Goal: Check status: Check status

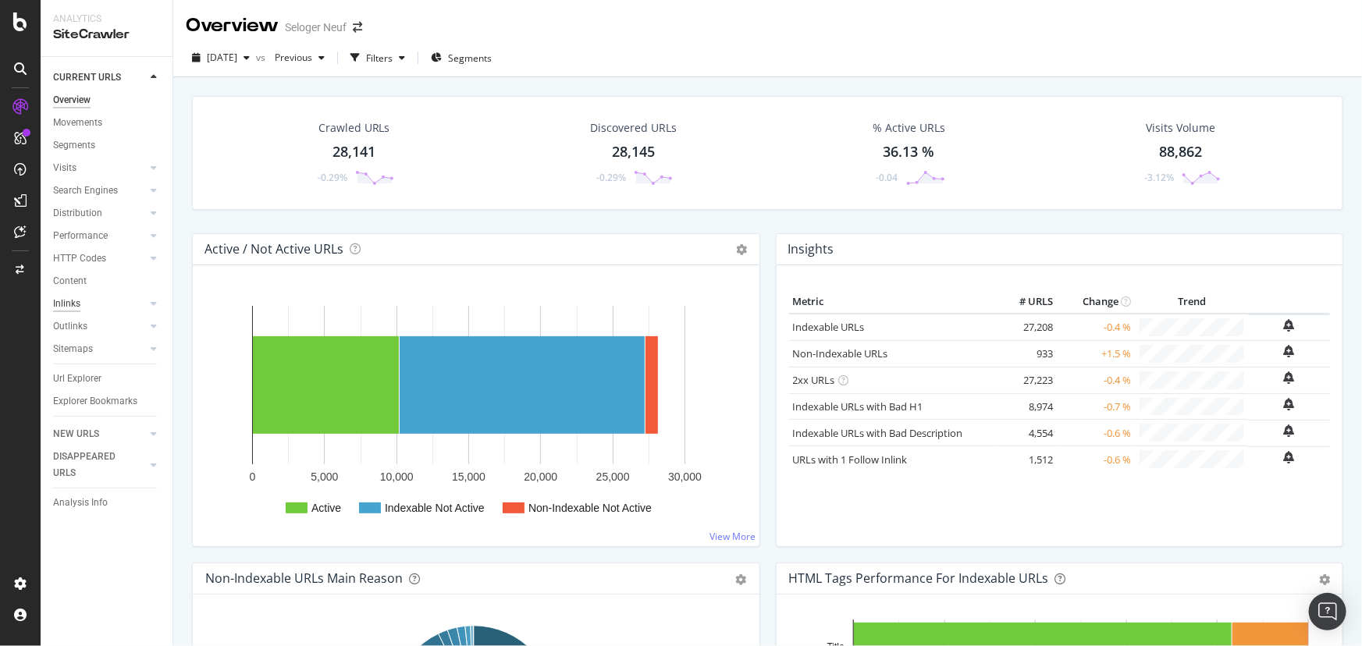
click at [71, 299] on div "Inlinks" at bounding box center [66, 304] width 27 height 16
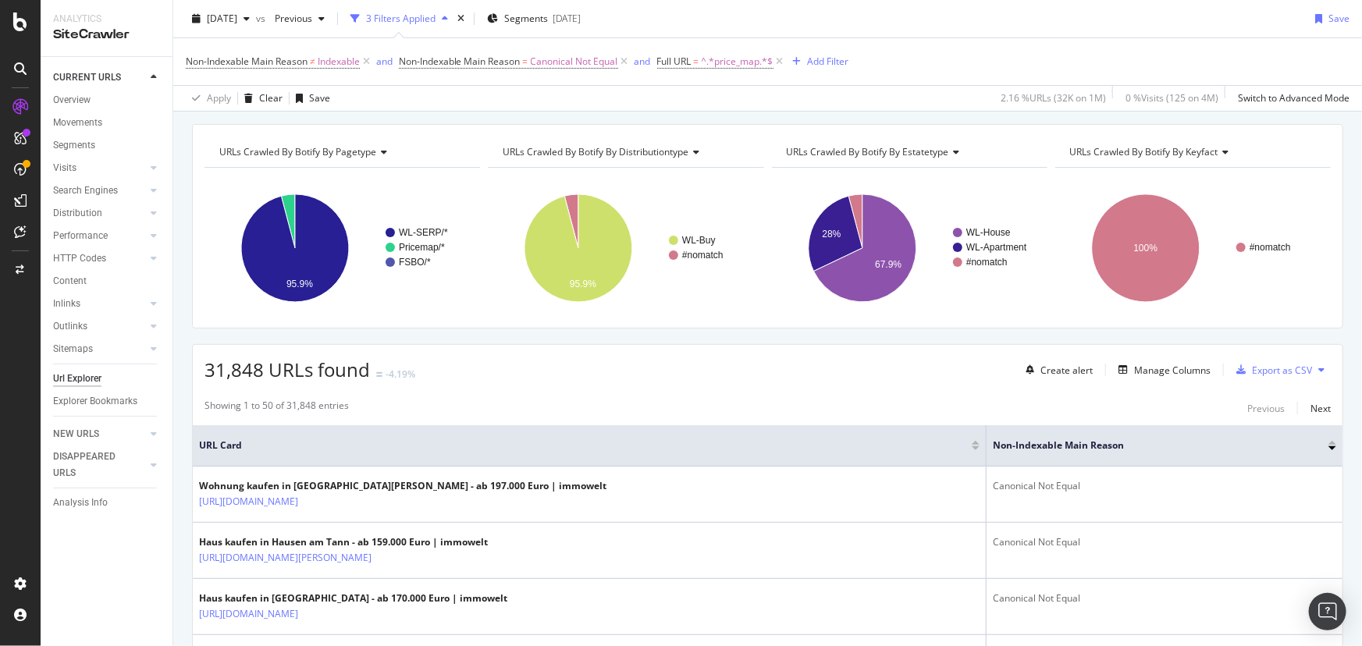
scroll to position [70, 0]
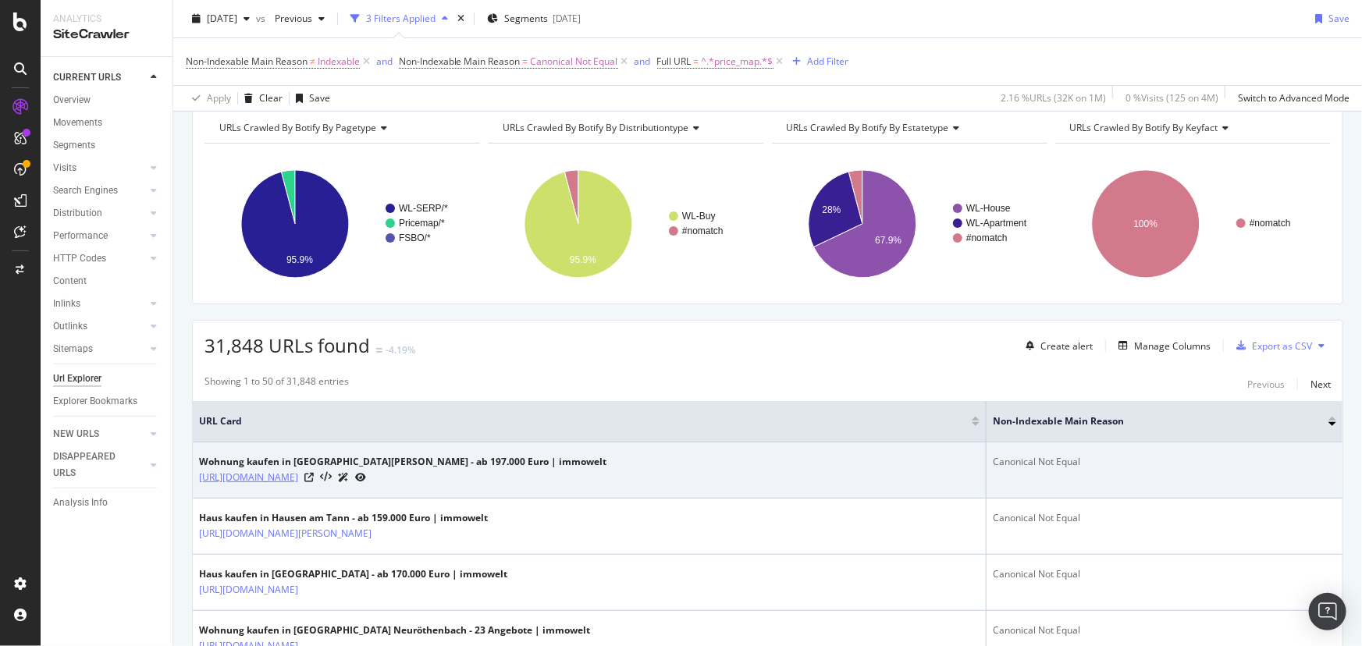
click at [298, 478] on link "https://www.immowelt.de/suche/kaufen/wohnung/wenden-57482/wenden-57482/nbh2de91…" at bounding box center [248, 478] width 99 height 16
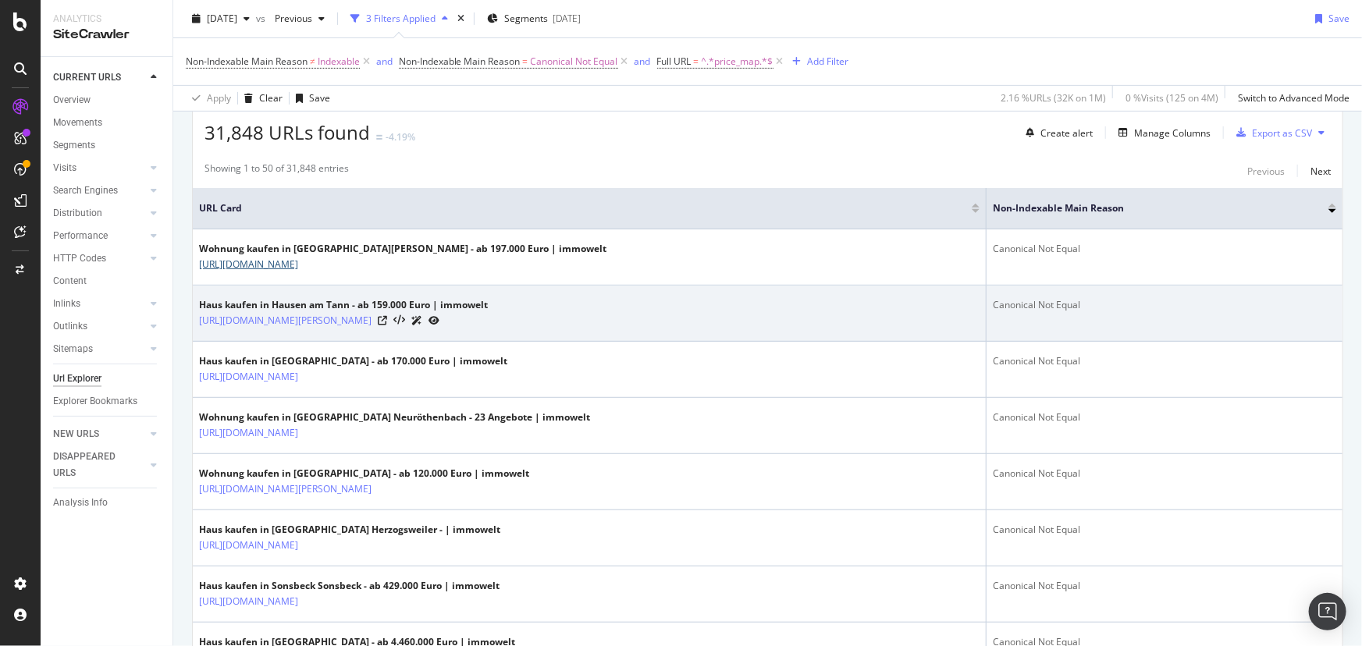
scroll to position [354, 0]
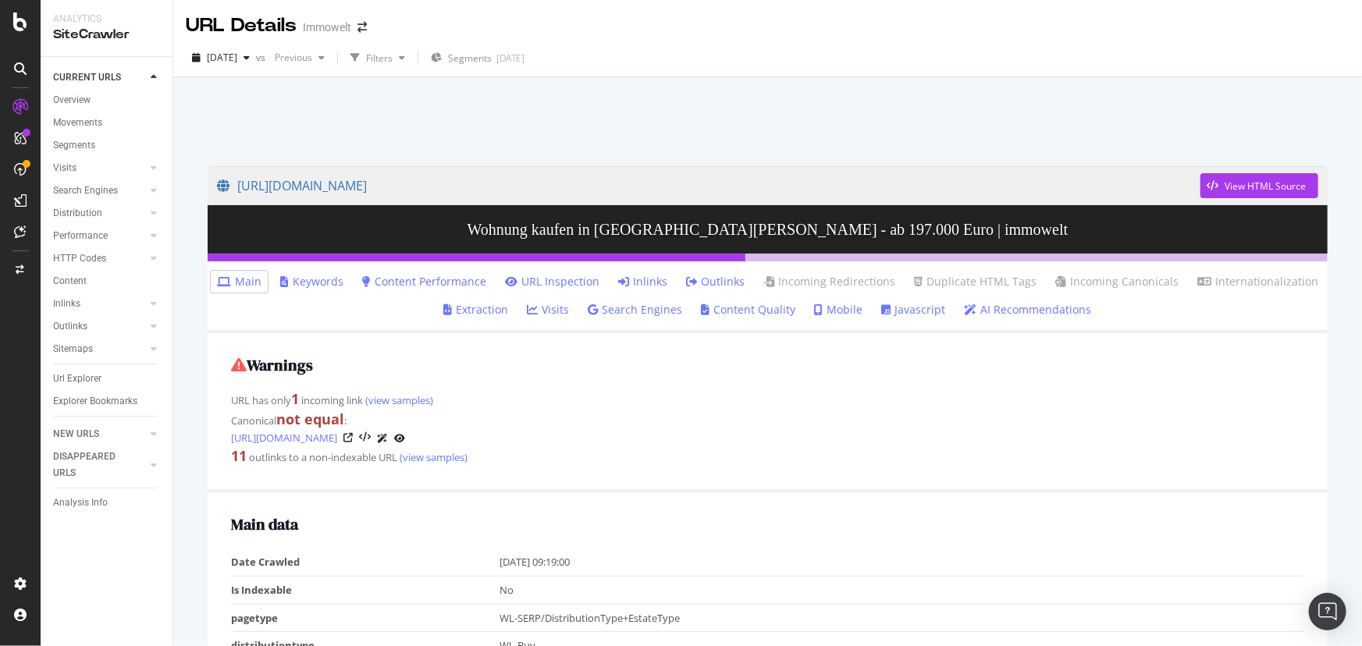
drag, startPoint x: 643, startPoint y: 281, endPoint x: 633, endPoint y: 286, distance: 11.2
click at [633, 286] on link "Inlinks" at bounding box center [642, 282] width 49 height 16
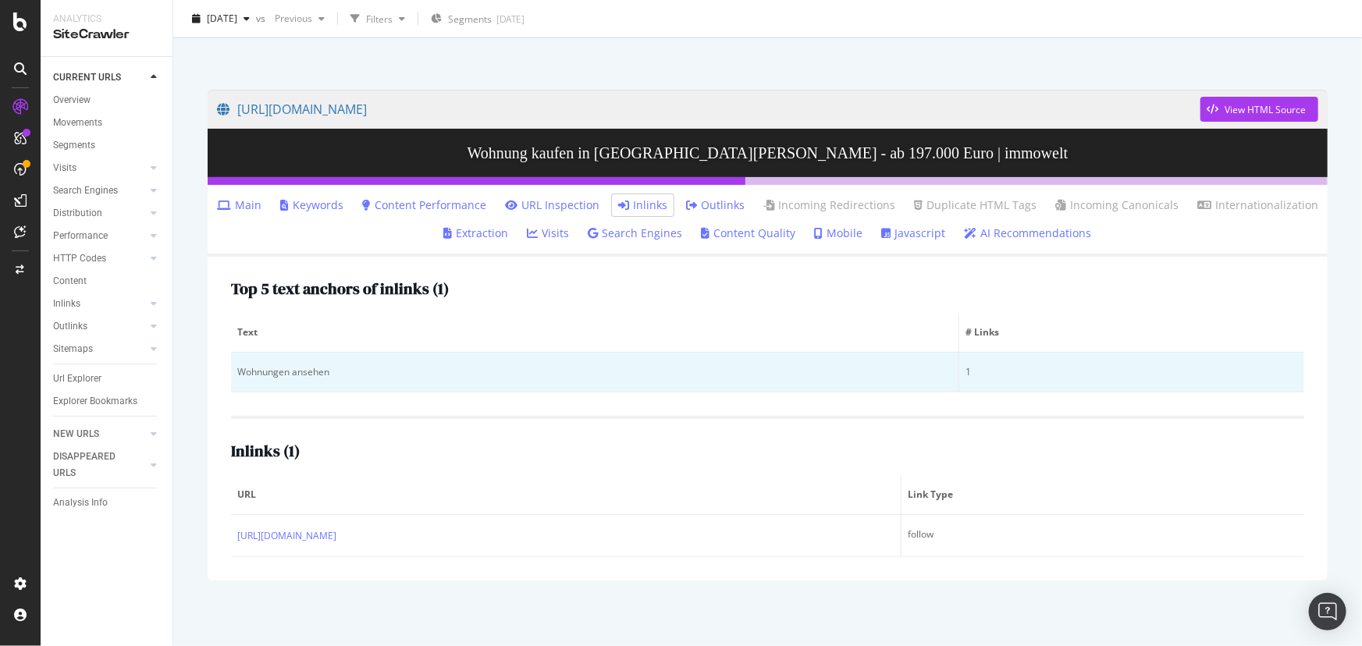
scroll to position [77, 0]
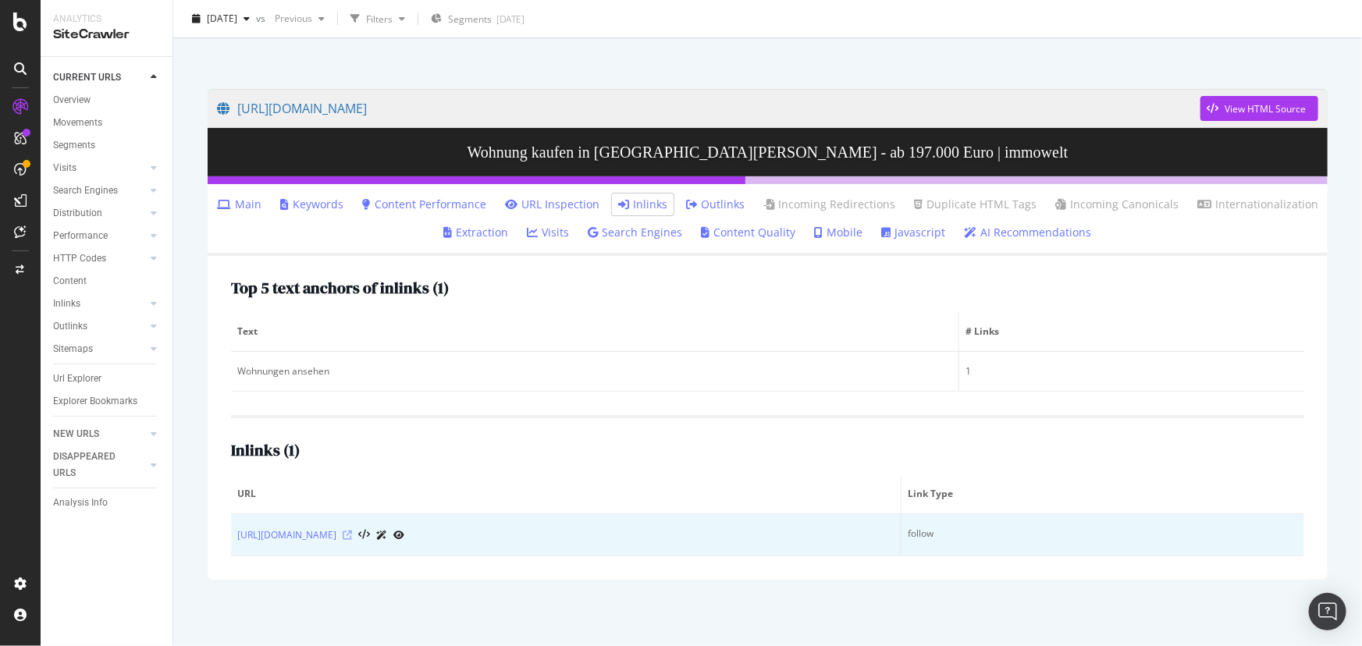
click at [352, 531] on icon at bounding box center [347, 535] width 9 height 9
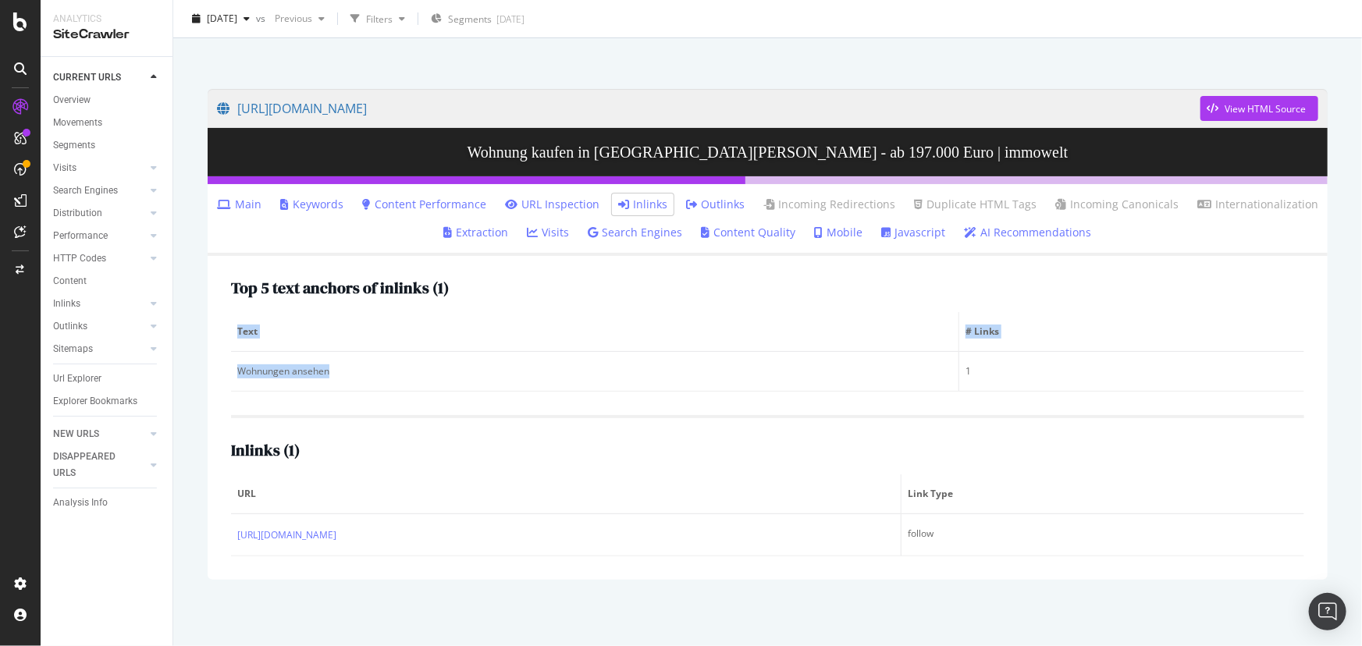
drag, startPoint x: 368, startPoint y: 371, endPoint x: 225, endPoint y: 367, distance: 142.9
click at [225, 367] on div "Top 5 text anchors of inlinks ( 1 ) Text # Links Wohnungen ansehen 1 Inlinks ( …" at bounding box center [768, 418] width 1120 height 324
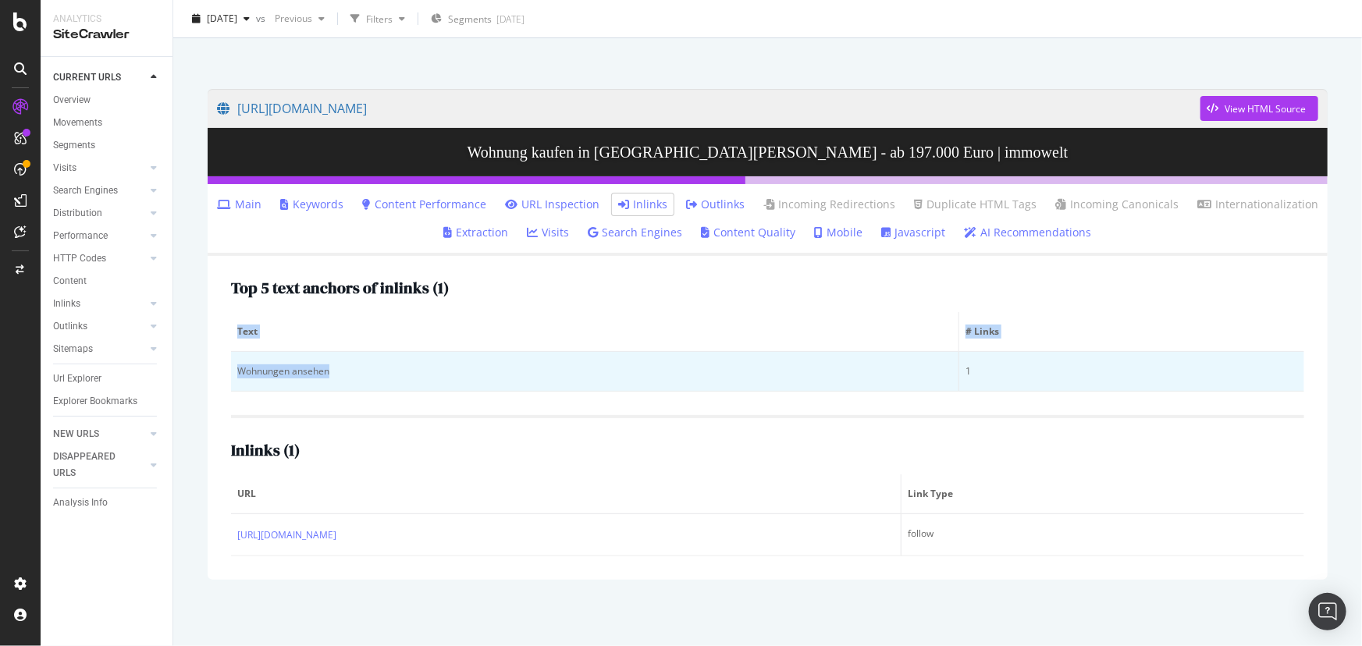
click at [236, 369] on td "Wohnungen ansehen" at bounding box center [595, 372] width 728 height 40
drag, startPoint x: 237, startPoint y: 373, endPoint x: 382, endPoint y: 372, distance: 146.0
click at [382, 372] on div "Wohnungen ansehen" at bounding box center [594, 372] width 715 height 14
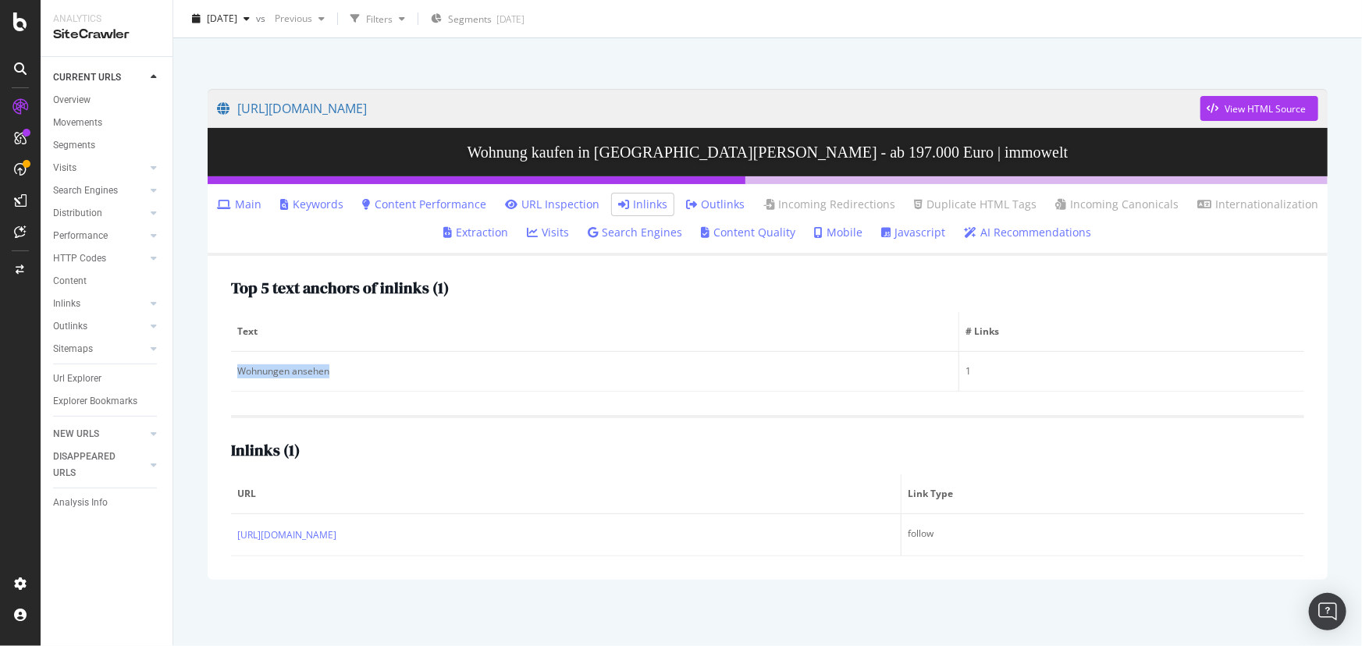
copy div "Wohnungen ansehen"
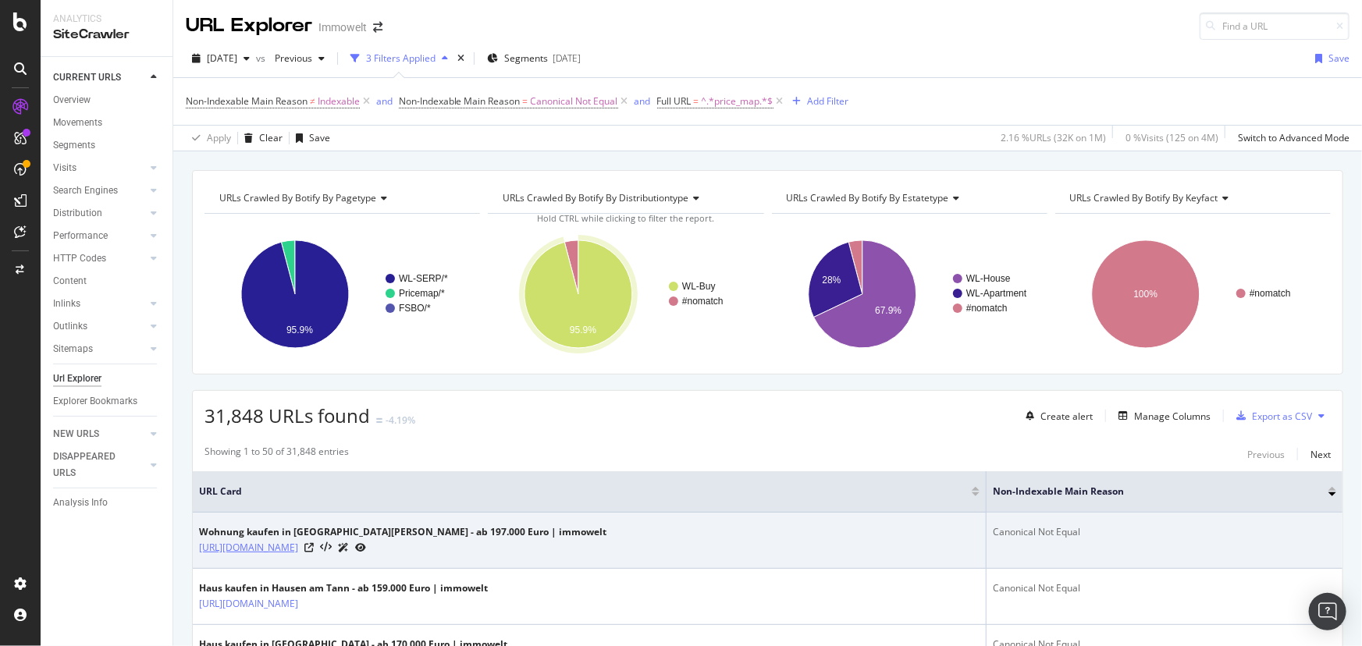
click at [298, 544] on link "https://www.immowelt.de/suche/kaufen/wohnung/wenden-57482/wenden-57482/nbh2de91…" at bounding box center [248, 548] width 99 height 16
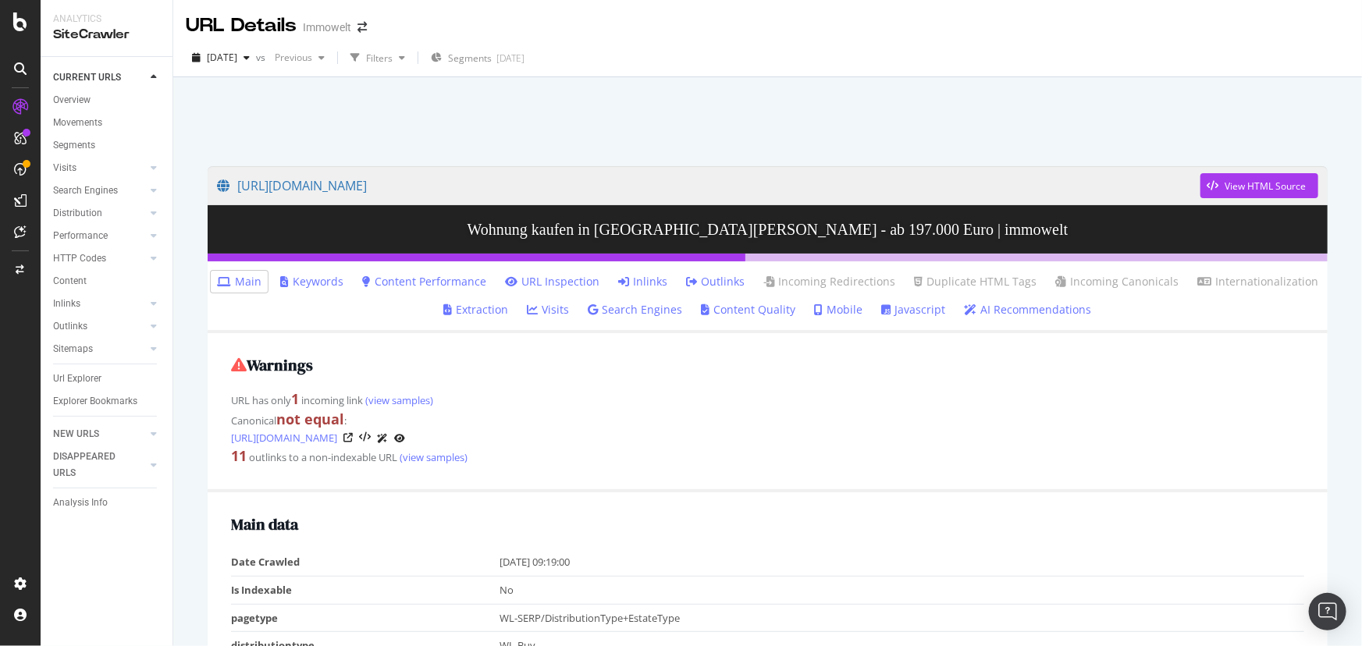
click at [640, 285] on link "Inlinks" at bounding box center [642, 282] width 49 height 16
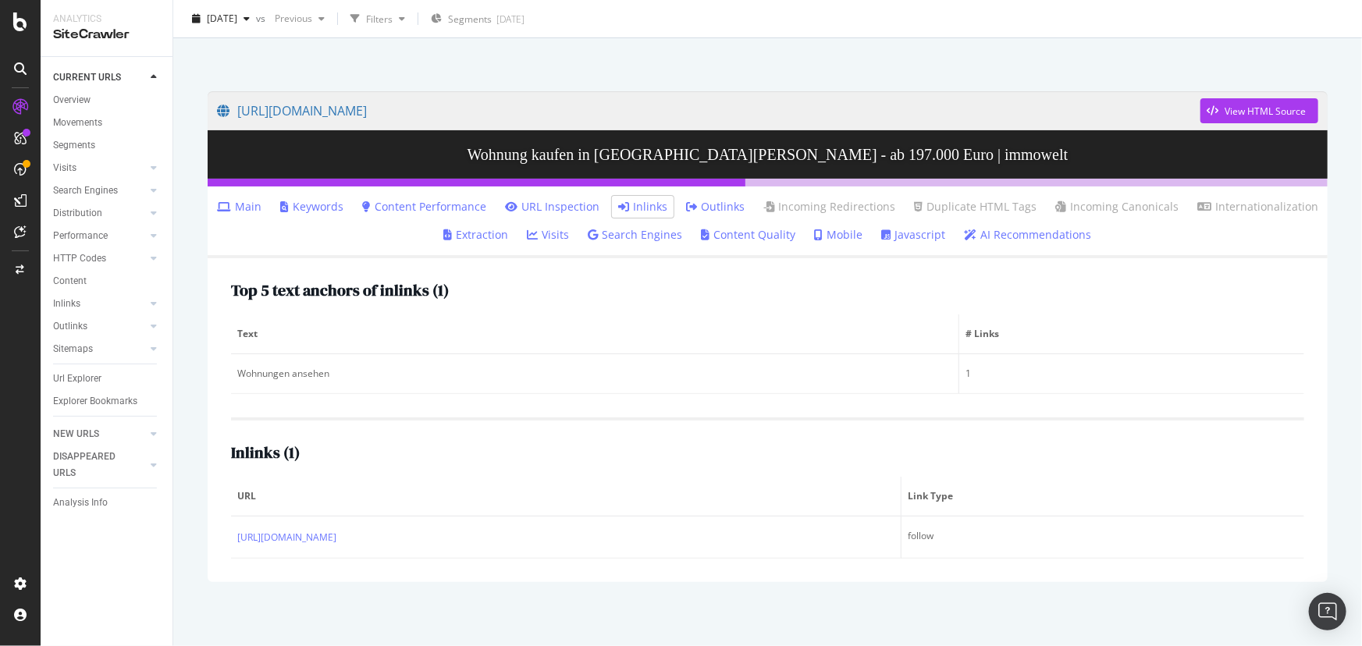
scroll to position [77, 0]
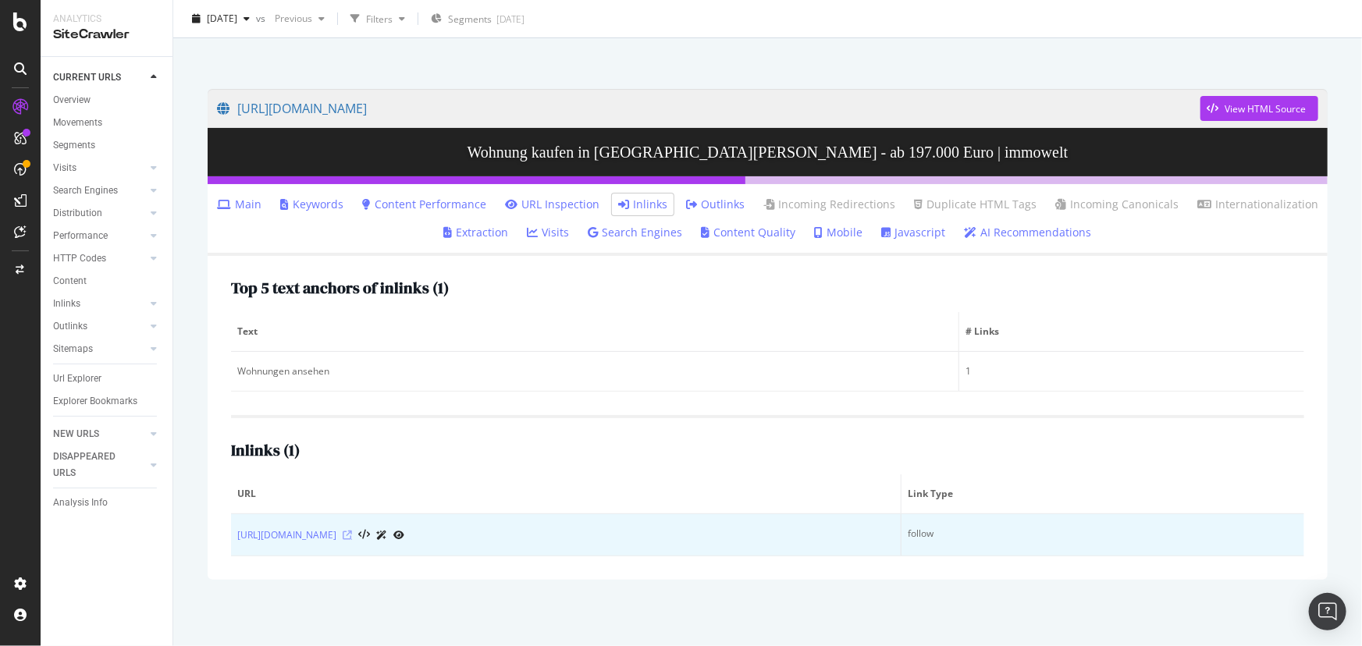
click at [352, 534] on icon at bounding box center [347, 535] width 9 height 9
click at [352, 535] on icon at bounding box center [347, 535] width 9 height 9
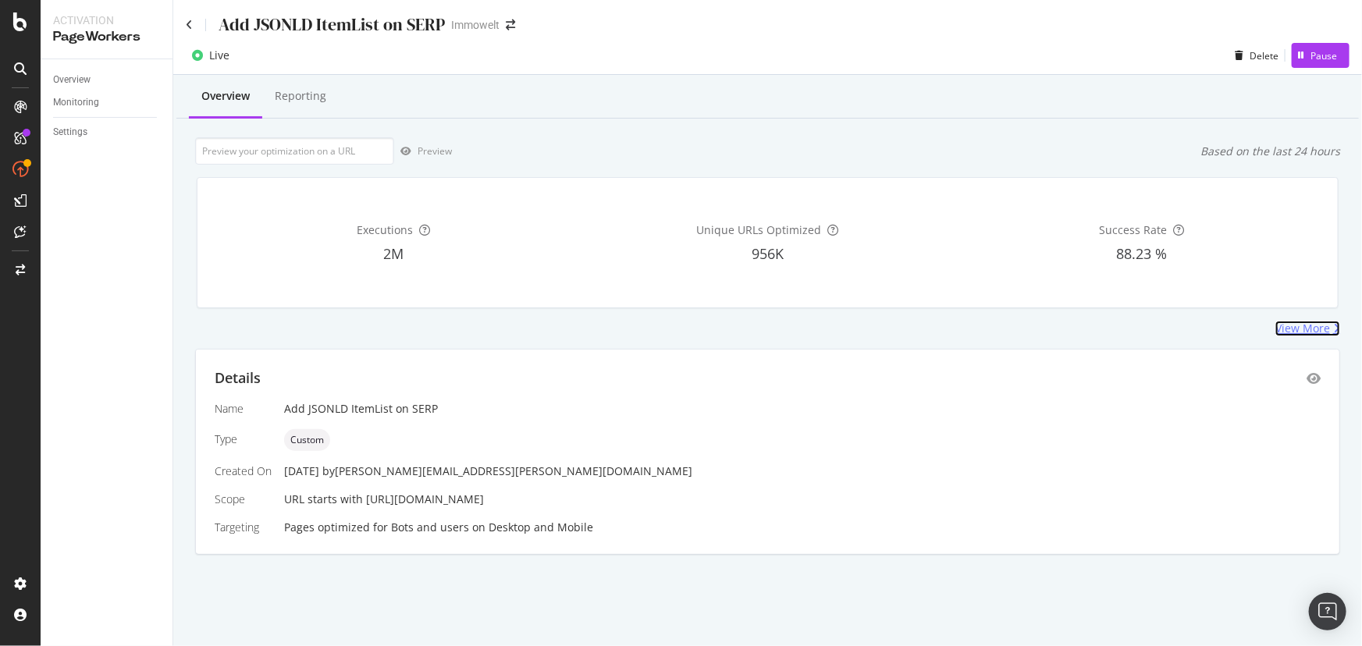
click at [1312, 325] on div "View More" at bounding box center [1303, 329] width 55 height 16
